Goal: Find specific page/section: Find specific page/section

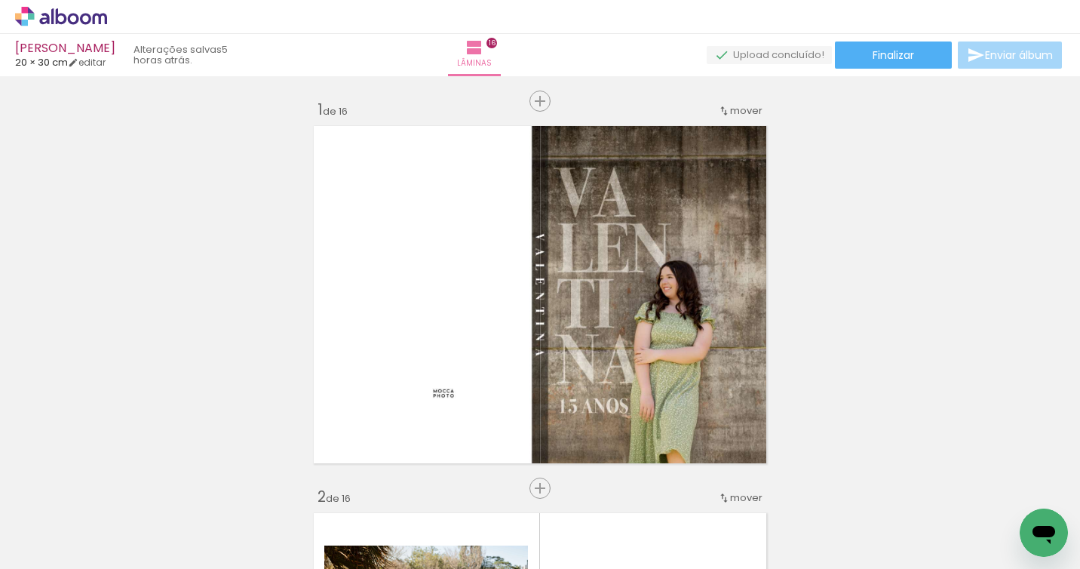
click at [84, 29] on div "› Editor de álbum" at bounding box center [540, 17] width 1080 height 34
click at [66, 17] on icon at bounding box center [61, 16] width 11 height 16
